Goal: Navigation & Orientation: Find specific page/section

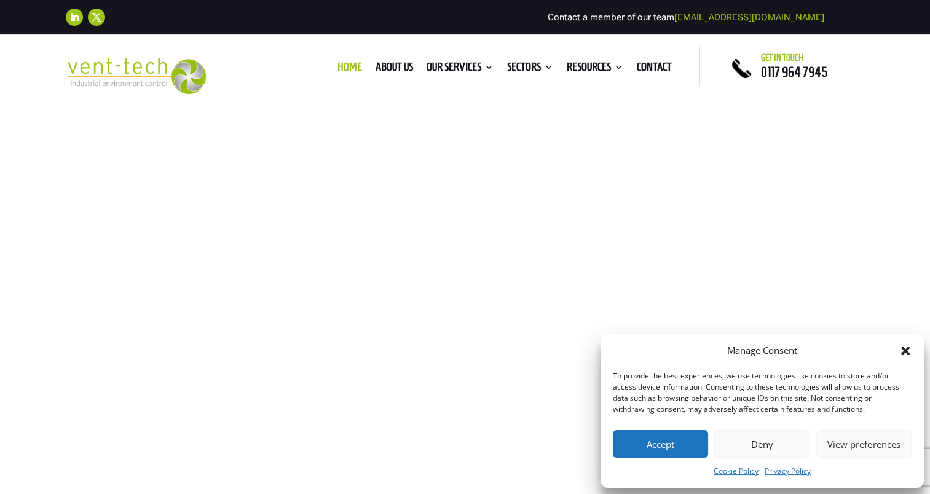
click at [766, 445] on button "Deny" at bounding box center [762, 444] width 95 height 28
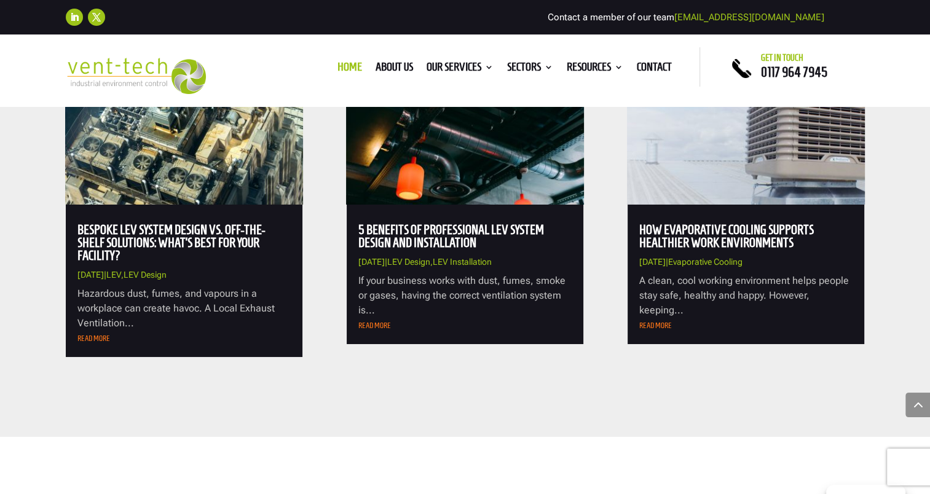
scroll to position [4428, 0]
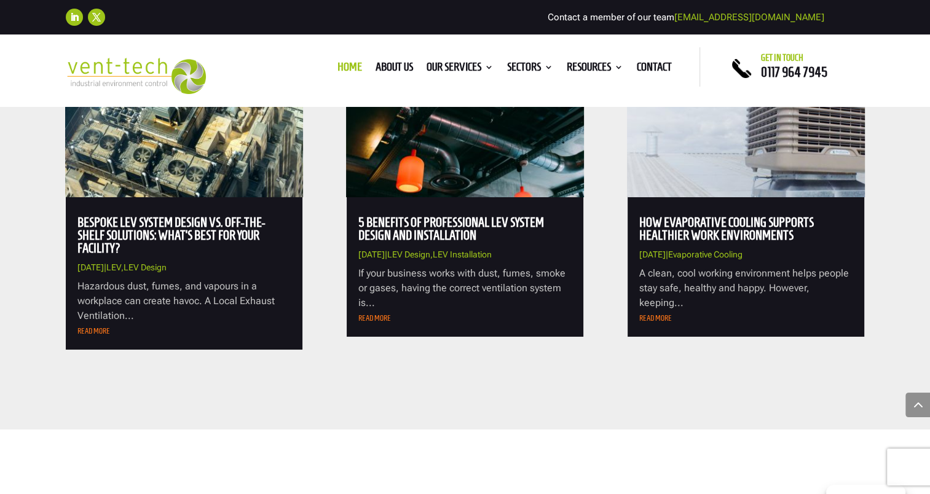
click at [656, 314] on link "read more" at bounding box center [656, 318] width 33 height 9
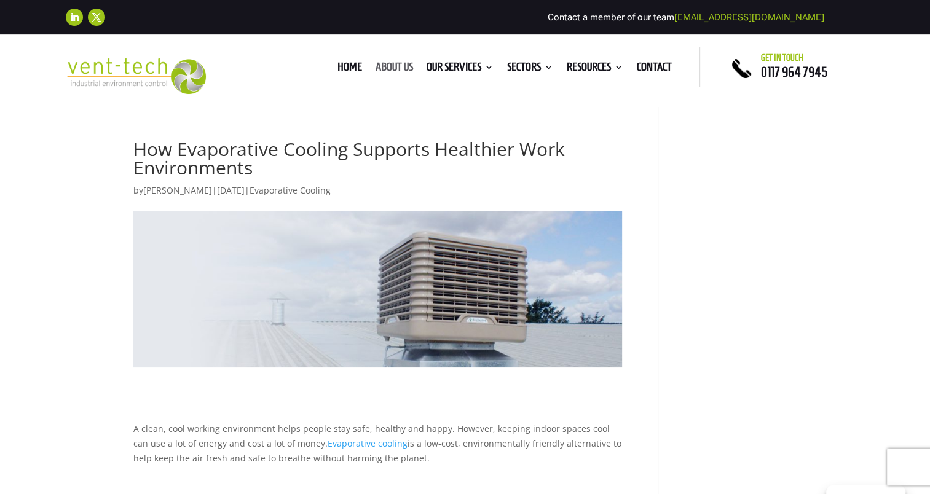
click at [394, 65] on link "About us" at bounding box center [395, 70] width 38 height 14
